Goal: Task Accomplishment & Management: Complete application form

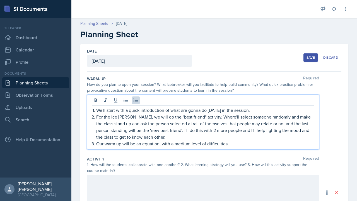
scroll to position [21, 0]
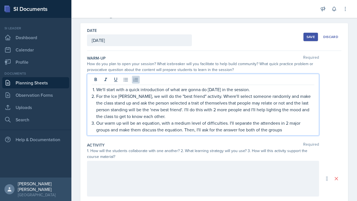
click at [183, 129] on p "Our warm up will be an equation, with a medium level of difficulties. I'll sepa…" at bounding box center [205, 126] width 218 height 13
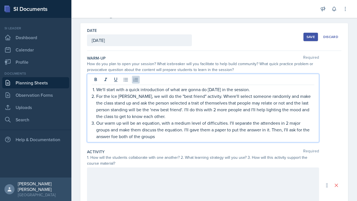
click at [116, 139] on p "Our warm up will be an equation, with a medium level of difficulties. I'll sepa…" at bounding box center [205, 130] width 218 height 20
click at [159, 138] on p "Our warm up will be an equation, with a medium level of difficulties. I'll sepa…" at bounding box center [205, 130] width 218 height 20
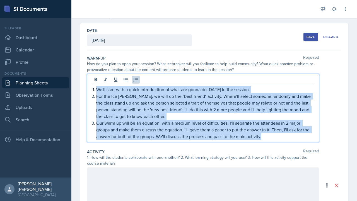
drag, startPoint x: 268, startPoint y: 135, endPoint x: 46, endPoint y: 90, distance: 225.6
click at [46, 90] on div "SI Documents Si leader Dashboard Calendar Profile Documents Planning Sheets Obs…" at bounding box center [178, 100] width 357 height 201
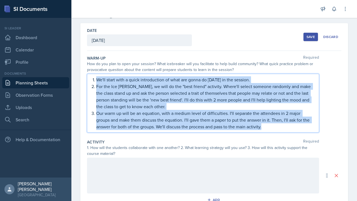
scroll to position [11, 0]
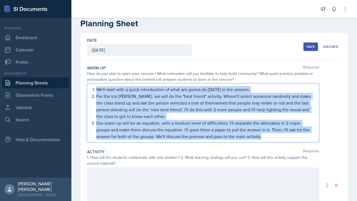
copy ol "We'll start with a quick introduction of what are gonna do [DATE] in the sessio…"
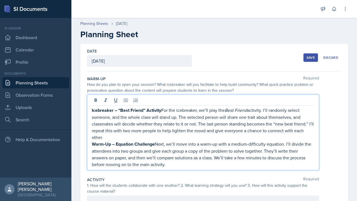
scroll to position [1, 0]
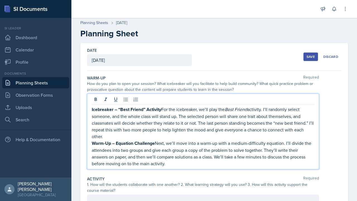
click at [159, 140] on p "Warm-Up – Equation Challenge Next, we’ll move into a warm-up with a medium-diff…" at bounding box center [203, 153] width 223 height 27
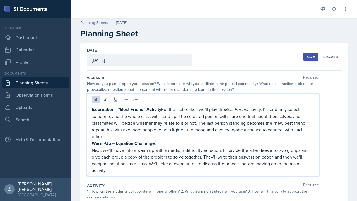
click at [203, 147] on p "Next, we’ll move into a warm-up with a medium-difficulty equation. I’ll divide …" at bounding box center [203, 160] width 223 height 27
click at [165, 144] on p "Warm-Up – Equation Challenge :" at bounding box center [203, 143] width 223 height 7
click at [162, 110] on p "Icebreaker – “Best Friend” Activity For the icebreaker, we’ll play the Best Fri…" at bounding box center [203, 123] width 223 height 34
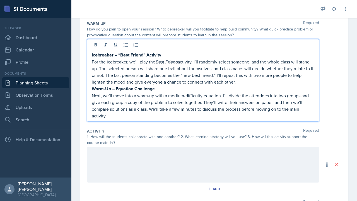
scroll to position [56, 0]
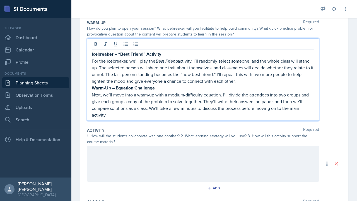
click at [208, 118] on div "Icebreaker – “Best Friend” Activity For the icebreaker, we’ll play the Best Fri…" at bounding box center [203, 79] width 232 height 82
click at [170, 124] on div "Warm-Up Required How do you plan to open your session? What icebreaker will you…" at bounding box center [214, 72] width 255 height 108
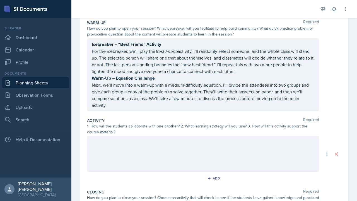
click at [203, 101] on p "Next, we’ll move into a warm-up with a medium-difficulty equation. I’ll divide …" at bounding box center [203, 95] width 223 height 27
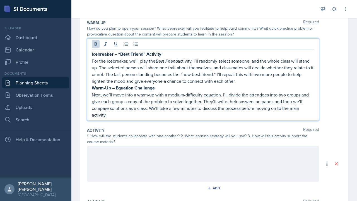
click at [348, 70] on div "Date [DATE] [DATE] 27 28 29 30 31 1 2 3 4 5 6 7 8 9 10 11 12 13 14 15 16 17 18 …" at bounding box center [214, 147] width 286 height 319
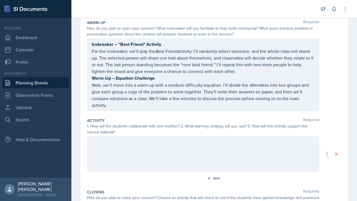
click at [278, 159] on div at bounding box center [203, 154] width 232 height 36
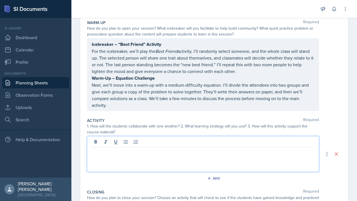
scroll to position [66, 0]
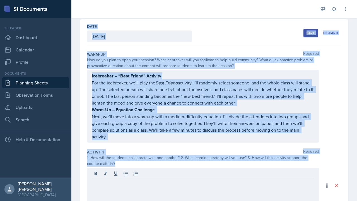
drag, startPoint x: 124, startPoint y: 120, endPoint x: 95, endPoint y: 22, distance: 102.4
click at [95, 22] on div "Planning Sheets [DATE] Planning Sheet Date [DATE] [DATE] 27 28 29 30 31 1 2 3 4…" at bounding box center [214, 160] width 286 height 338
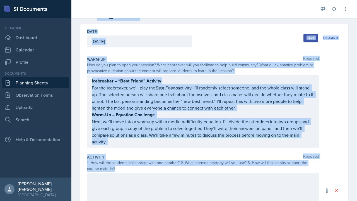
click at [132, 152] on div "Activity Required 1. How will the students collaborate with one another? 2. Wha…" at bounding box center [214, 187] width 255 height 71
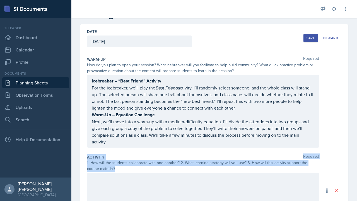
drag, startPoint x: 119, startPoint y: 170, endPoint x: 85, endPoint y: 156, distance: 35.8
click at [85, 156] on div "Date [DATE] [DATE] 27 28 29 30 31 1 2 3 4 5 6 7 8 9 10 11 12 13 14 15 16 17 18 …" at bounding box center [214, 171] width 268 height 295
copy div "Activity Required 1. How will the students collaborate with one another? 2. Wha…"
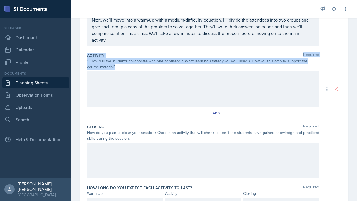
scroll to position [151, 0]
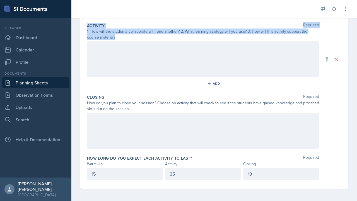
click at [188, 129] on div at bounding box center [203, 131] width 232 height 36
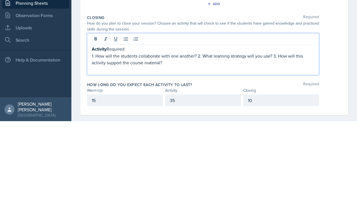
scroll to position [156, 0]
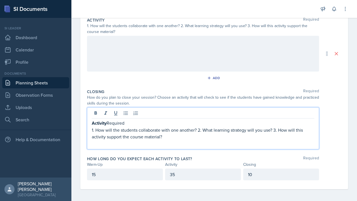
click at [125, 123] on p "Activity Required" at bounding box center [203, 123] width 223 height 7
click at [169, 142] on p at bounding box center [203, 143] width 223 height 7
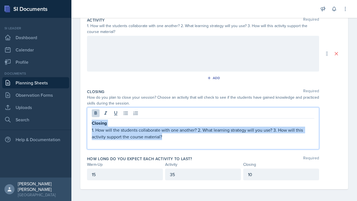
drag, startPoint x: 164, startPoint y: 135, endPoint x: 45, endPoint y: 118, distance: 120.8
click at [45, 118] on div "SI Documents Si leader Dashboard Calendar Profile Documents Planning Sheets Obs…" at bounding box center [178, 100] width 357 height 201
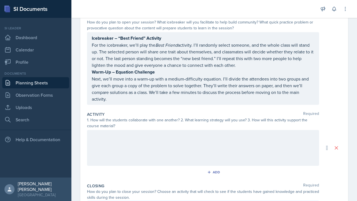
scroll to position [63, 0]
click at [301, 143] on div at bounding box center [203, 148] width 232 height 36
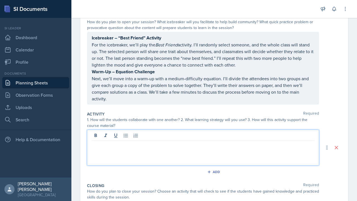
scroll to position [72, 0]
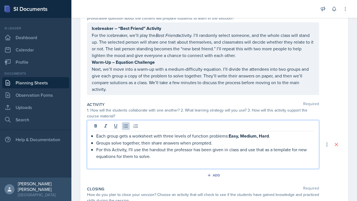
click at [279, 156] on p "For this Activity, I'll use the handout the professor has been given in class a…" at bounding box center [205, 152] width 218 height 13
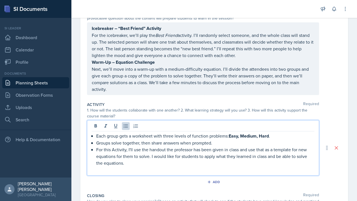
click at [94, 130] on div "Each group gets a worksheet with three levels of function problems: Easy, Mediu…" at bounding box center [203, 147] width 232 height 55
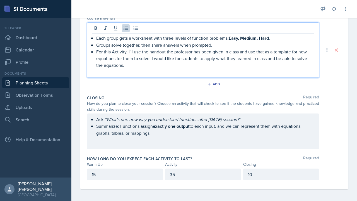
click at [348, 135] on div "Date [DATE] [DATE] 27 28 29 30 31 1 2 3 4 5 6 7 8 9 10 11 12 13 14 15 16 17 18 …" at bounding box center [214, 38] width 286 height 328
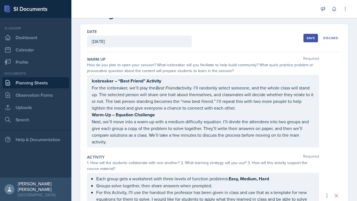
scroll to position [0, 0]
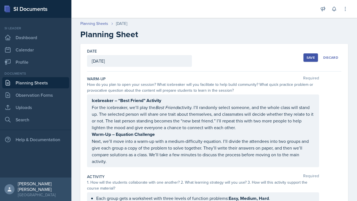
click at [308, 56] on div "Save" at bounding box center [311, 57] width 8 height 4
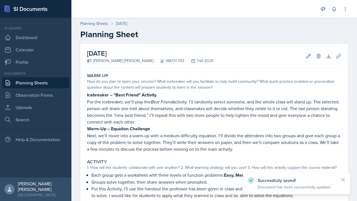
click at [56, 82] on link "Planning Sheets" at bounding box center [35, 82] width 67 height 11
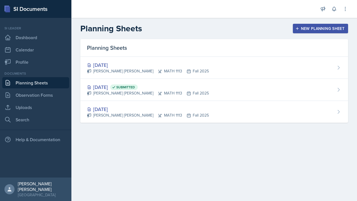
click at [314, 64] on div "[DATE] [PERSON_NAME] [PERSON_NAME] MATH 1113 Fall 2025" at bounding box center [214, 68] width 268 height 22
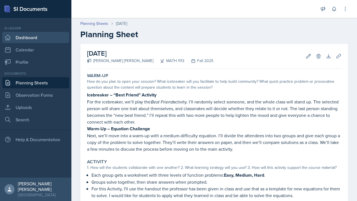
click at [54, 40] on link "Dashboard" at bounding box center [35, 37] width 67 height 11
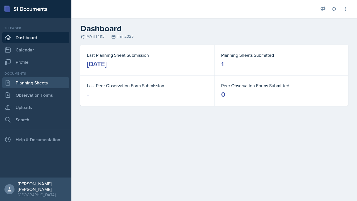
click at [48, 84] on link "Planning Sheets" at bounding box center [35, 82] width 67 height 11
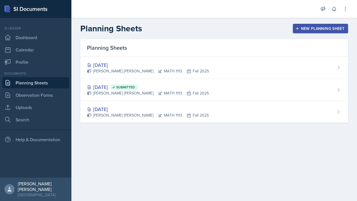
click at [230, 65] on div "[DATE] [PERSON_NAME] [PERSON_NAME] MATH 1113 Fall 2025" at bounding box center [214, 68] width 268 height 22
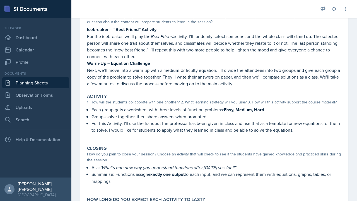
scroll to position [118, 0]
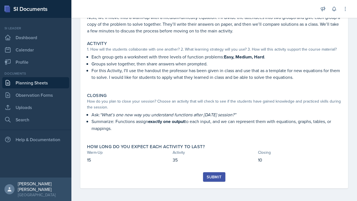
click at [217, 180] on button "Submit" at bounding box center [214, 176] width 22 height 9
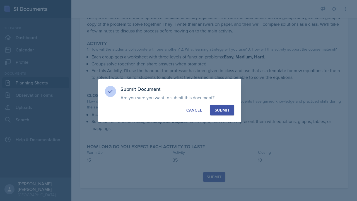
click at [226, 109] on div "Submit" at bounding box center [222, 110] width 15 height 6
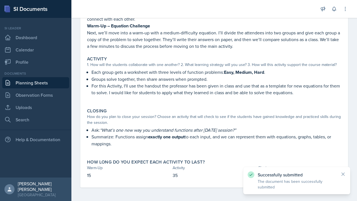
scroll to position [102, 0]
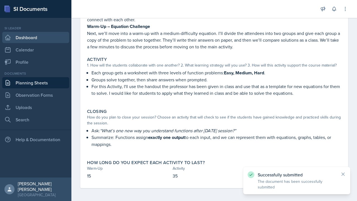
click at [47, 38] on link "Dashboard" at bounding box center [35, 37] width 67 height 11
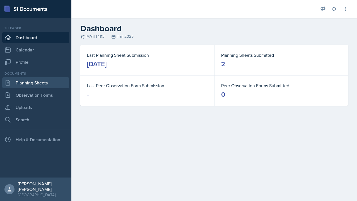
click at [24, 82] on link "Planning Sheets" at bounding box center [35, 82] width 67 height 11
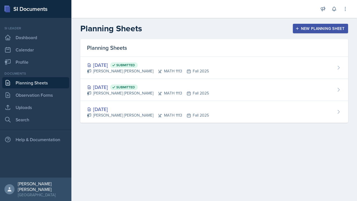
click at [257, 75] on div "[DATE] Submitted [PERSON_NAME] [PERSON_NAME] MATH 1113 Fall 2025" at bounding box center [214, 68] width 268 height 22
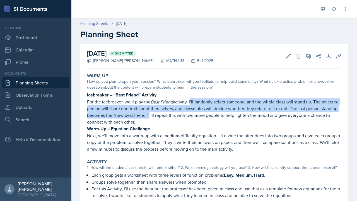
drag, startPoint x: 190, startPoint y: 100, endPoint x: 182, endPoint y: 117, distance: 19.2
click at [182, 117] on p "For the icebreaker, we’ll play the Best Friend activity. I’ll randomly select s…" at bounding box center [214, 111] width 255 height 27
copy p "I’ll randomly select someone, and the whole class will stand up. The selected p…"
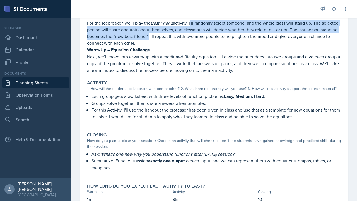
scroll to position [78, 0]
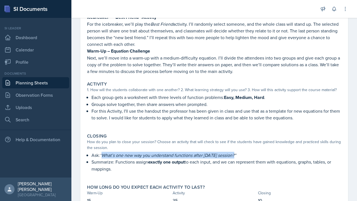
drag, startPoint x: 103, startPoint y: 155, endPoint x: 235, endPoint y: 152, distance: 131.3
click at [235, 152] on em "“What’s one new way you understand functions after [DATE] session?”" at bounding box center [168, 155] width 136 height 6
copy em "What’s one new way you understand functions after [DATE] session"
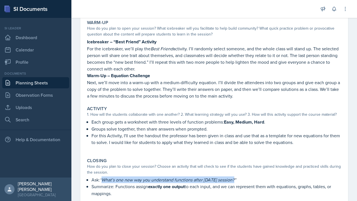
scroll to position [0, 0]
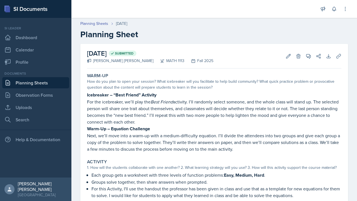
click at [269, 108] on p "For the icebreaker, we’ll play the Best Friend activity. I’ll randomly select s…" at bounding box center [214, 111] width 255 height 27
click at [339, 53] on button "Uploads" at bounding box center [339, 56] width 10 height 10
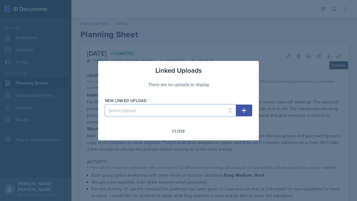
click at [205, 112] on select "Select Upload Session 1" at bounding box center [170, 110] width 131 height 12
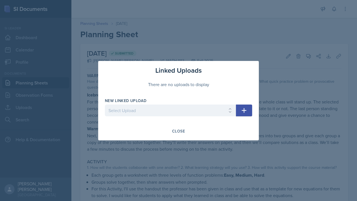
click at [254, 84] on div "Linked Uploads There are no uploads to display New Linked Upload Select Upload …" at bounding box center [178, 100] width 161 height 79
click at [291, 37] on div at bounding box center [178, 100] width 357 height 201
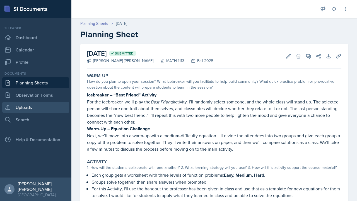
click at [42, 109] on link "Uploads" at bounding box center [35, 107] width 67 height 11
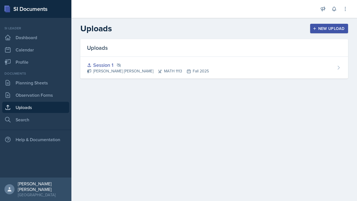
click at [332, 25] on button "New Upload" at bounding box center [330, 28] width 38 height 9
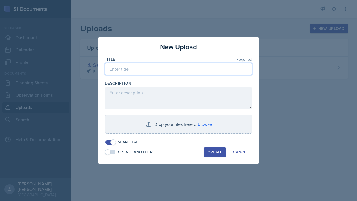
click at [220, 74] on input at bounding box center [178, 69] width 147 height 12
type input "Session 2"
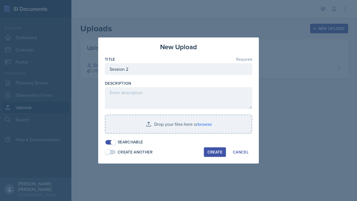
click at [204, 125] on input "file" at bounding box center [179, 124] width 146 height 18
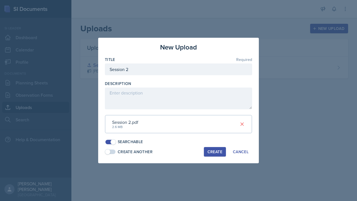
click at [213, 155] on button "Create" at bounding box center [215, 151] width 22 height 9
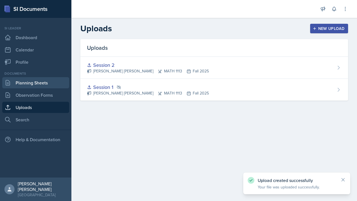
click at [55, 78] on link "Planning Sheets" at bounding box center [35, 82] width 67 height 11
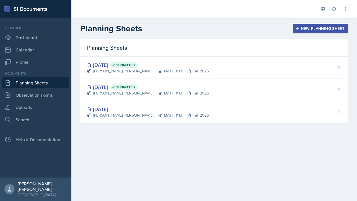
click at [209, 67] on div "[DATE] Submitted" at bounding box center [148, 65] width 122 height 8
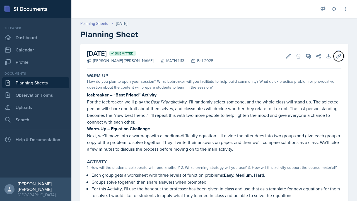
click at [336, 55] on icon at bounding box center [339, 56] width 6 height 6
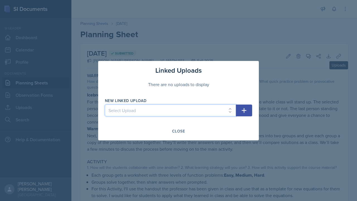
click at [230, 114] on select "Select Upload Session 1 Session 2" at bounding box center [170, 110] width 131 height 12
select select "7a14268a-0fb3-4ddd-81d1-de4c519553e8"
click at [105, 104] on select "Select Upload Session 1 Session 2" at bounding box center [170, 110] width 131 height 12
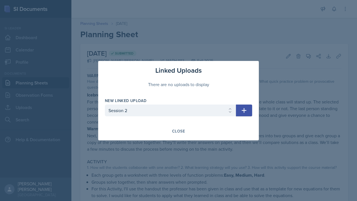
click at [245, 110] on icon "button" at bounding box center [244, 110] width 5 height 5
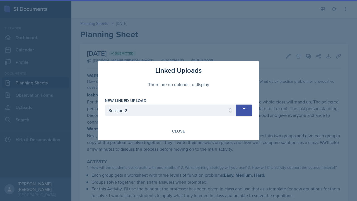
select select
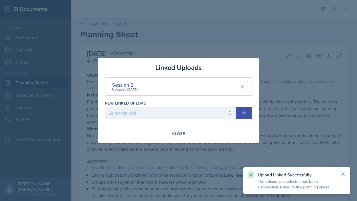
click at [336, 100] on div at bounding box center [178, 100] width 357 height 201
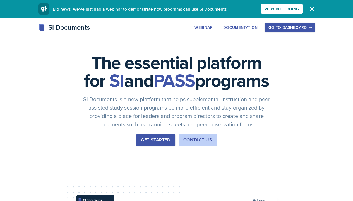
click at [311, 27] on div "Go to Dashboard" at bounding box center [289, 27] width 43 height 4
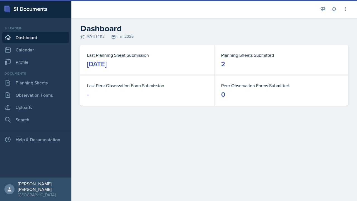
click at [42, 108] on link "Uploads" at bounding box center [35, 107] width 67 height 11
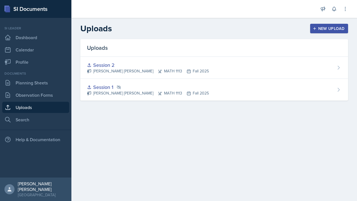
click at [337, 63] on div "Session 2 Gabriela Rosario Santisteban Navarro MATH 1113 Fall 2025" at bounding box center [214, 68] width 268 height 22
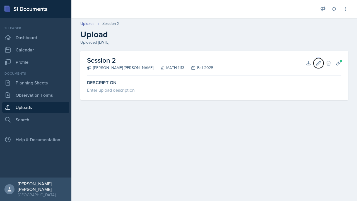
click at [320, 61] on icon at bounding box center [319, 63] width 4 height 4
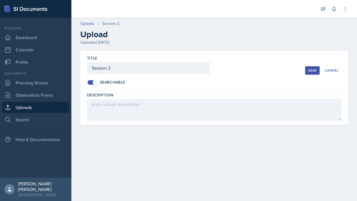
click at [335, 67] on button "Cancel" at bounding box center [332, 70] width 20 height 8
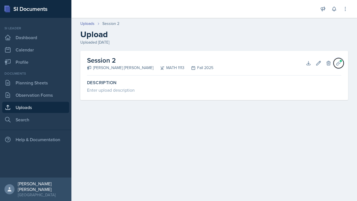
click at [339, 62] on icon at bounding box center [339, 63] width 4 height 4
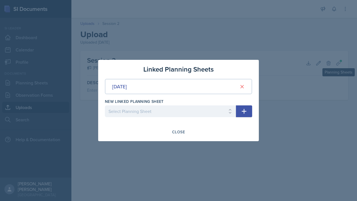
click at [293, 73] on div at bounding box center [178, 100] width 357 height 201
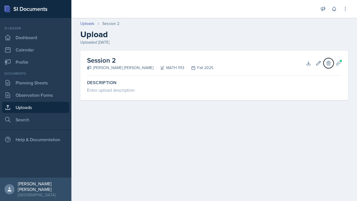
click at [331, 59] on button "Delete" at bounding box center [329, 63] width 10 height 10
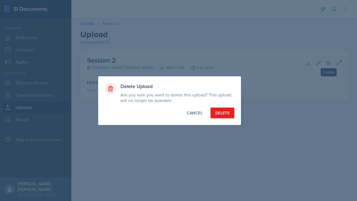
click at [233, 112] on button "Delete" at bounding box center [223, 113] width 24 height 11
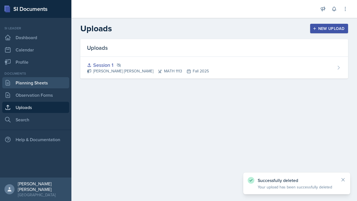
click at [50, 81] on link "Planning Sheets" at bounding box center [35, 82] width 67 height 11
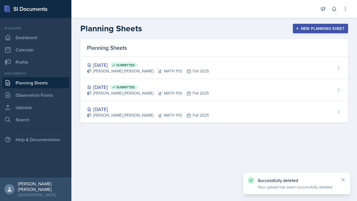
click at [238, 66] on div "[DATE] Submitted [PERSON_NAME] [PERSON_NAME] MATH 1113 Fall 2025" at bounding box center [214, 68] width 268 height 22
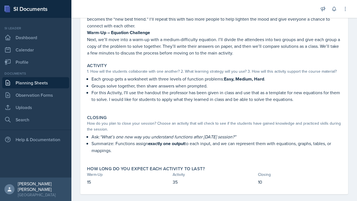
scroll to position [96, 0]
click at [39, 109] on link "Uploads" at bounding box center [35, 107] width 67 height 11
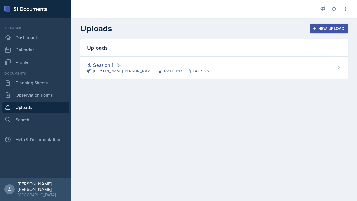
click at [347, 25] on button "New Upload" at bounding box center [330, 28] width 38 height 9
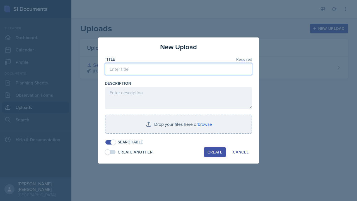
click at [209, 71] on input at bounding box center [178, 69] width 147 height 12
type input "Session 2"
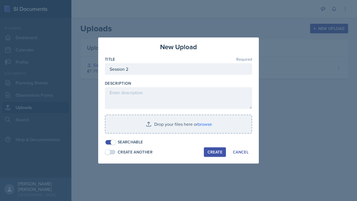
click at [114, 140] on span at bounding box center [114, 142] width 6 height 6
click at [149, 127] on input "file" at bounding box center [179, 124] width 146 height 18
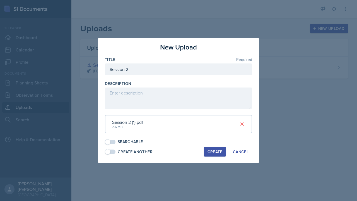
click at [218, 153] on div "Create" at bounding box center [215, 151] width 15 height 4
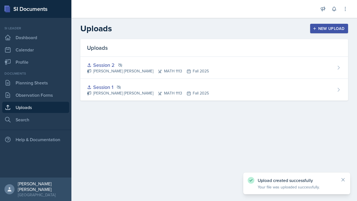
click at [315, 70] on div "Session 2 Gabriela Rosario Santisteban Navarro MATH 1113 Fall 2025" at bounding box center [214, 68] width 268 height 22
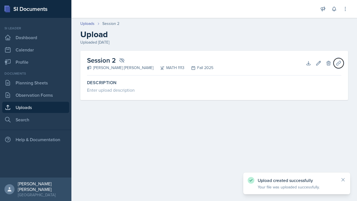
click at [340, 65] on icon at bounding box center [339, 63] width 6 height 6
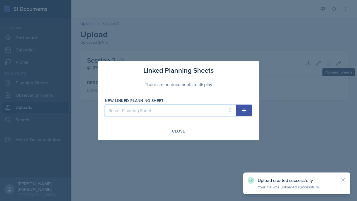
click at [227, 108] on select "Select Planning Sheet Aug 28th, 2025 Aug 26th, 2025 Aug 15th, 2025" at bounding box center [170, 110] width 131 height 12
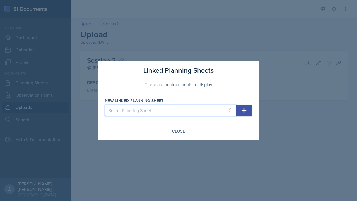
select select "9366c8f1-62a1-4567-988b-7c35ec4c9bb4"
click at [105, 104] on select "Select Planning Sheet Aug 28th, 2025 Aug 26th, 2025 Aug 15th, 2025" at bounding box center [170, 110] width 131 height 12
click at [245, 108] on icon "button" at bounding box center [244, 110] width 7 height 7
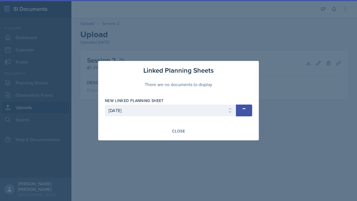
select select
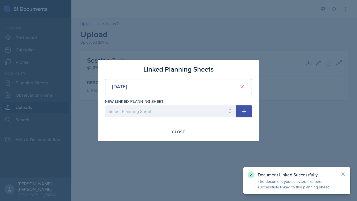
click at [311, 118] on div at bounding box center [178, 100] width 357 height 201
